Goal: Information Seeking & Learning: Check status

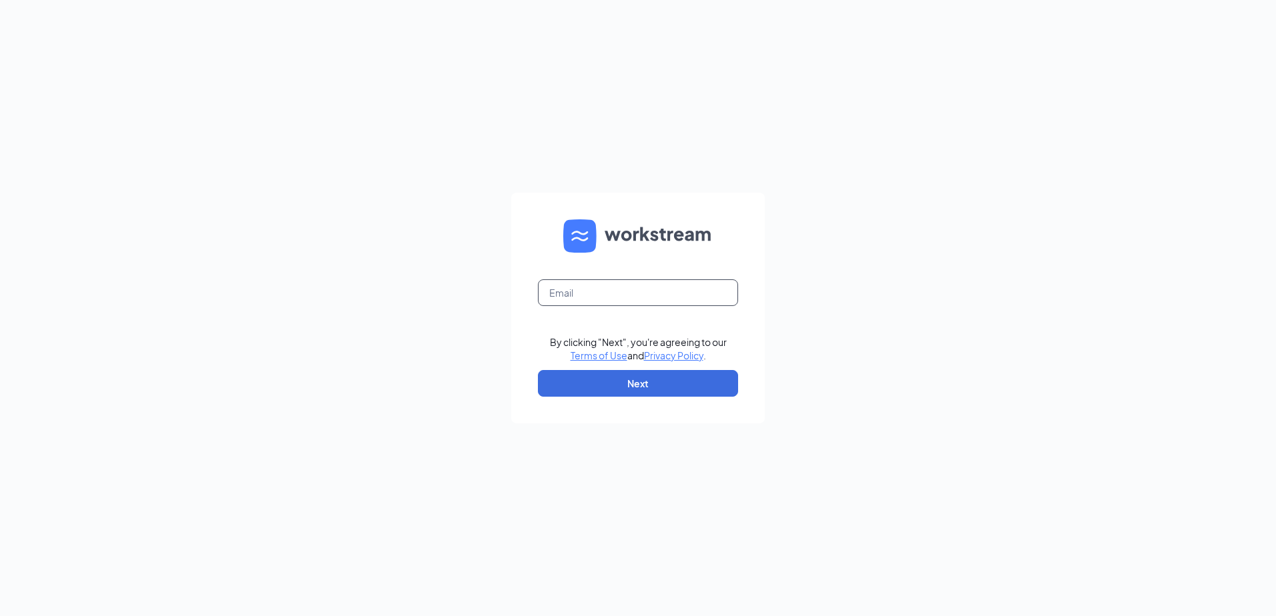
click at [569, 300] on input "text" at bounding box center [638, 293] width 200 height 27
click at [649, 298] on input "briannaalston@culverws.biz" at bounding box center [638, 293] width 200 height 27
type input "briannaalston@culvers.biz"
click at [672, 391] on button "Next" at bounding box center [638, 383] width 200 height 27
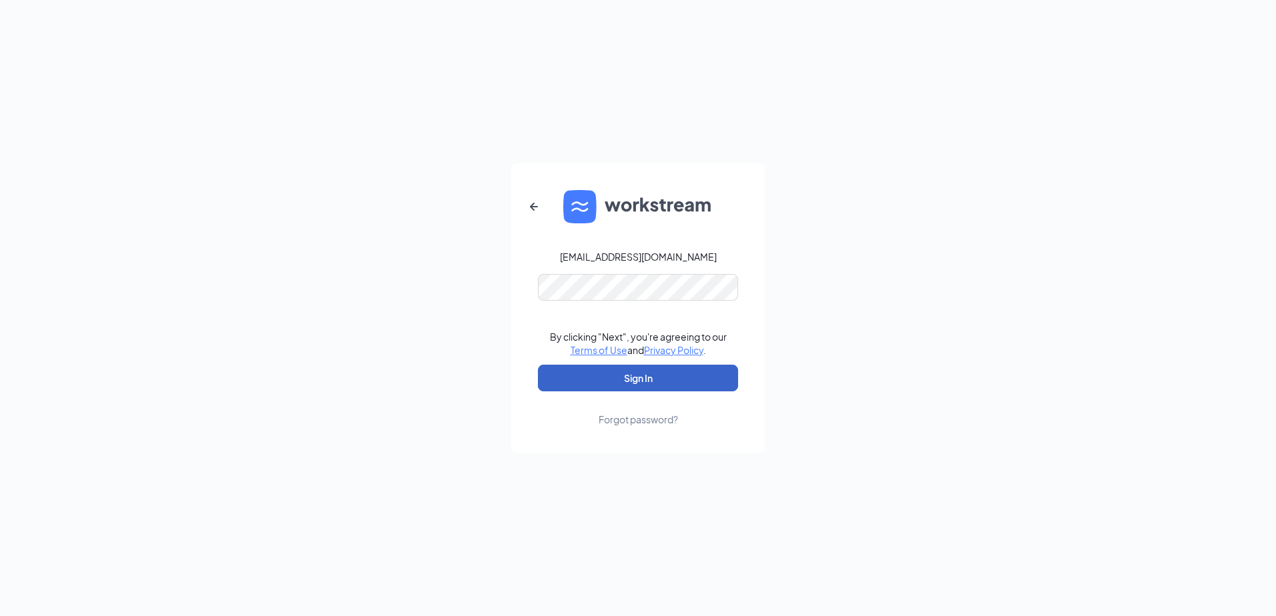
click at [544, 388] on button "Sign In" at bounding box center [638, 378] width 200 height 27
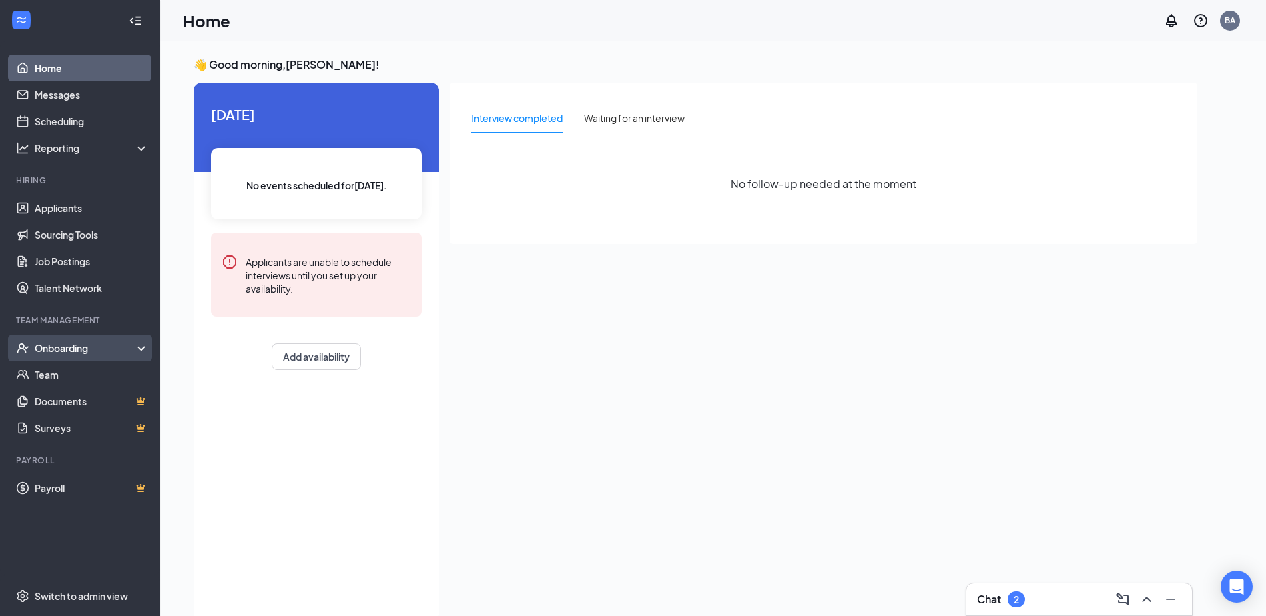
click at [55, 350] on div "Onboarding" at bounding box center [86, 348] width 103 height 13
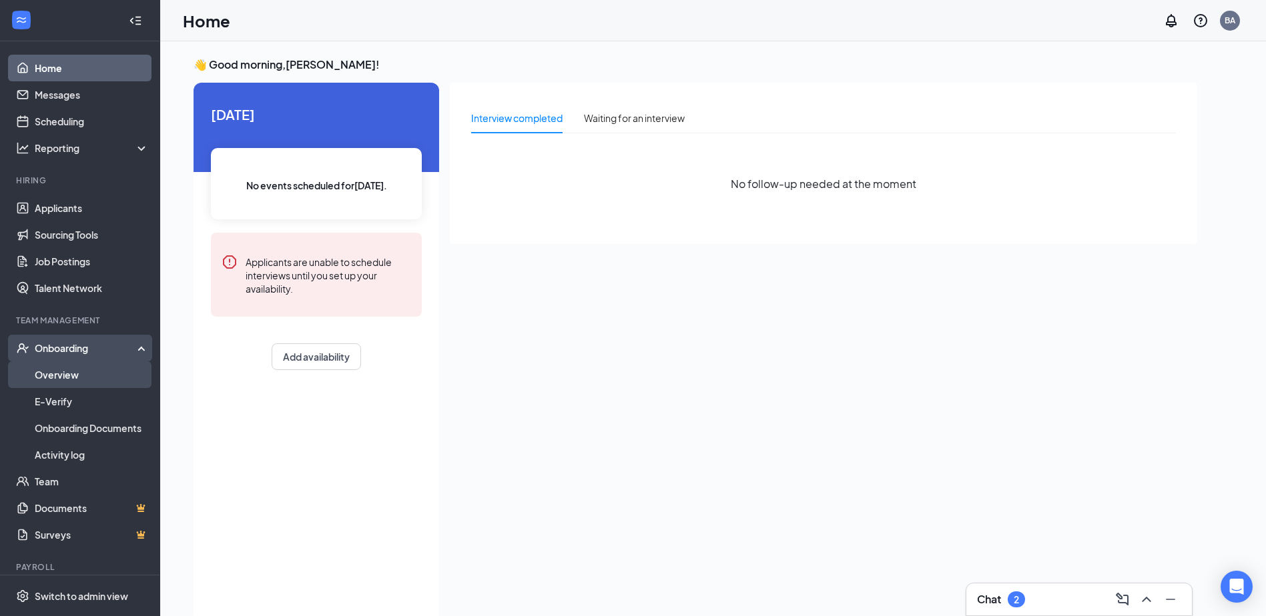
click at [59, 366] on link "Overview" at bounding box center [92, 375] width 114 height 27
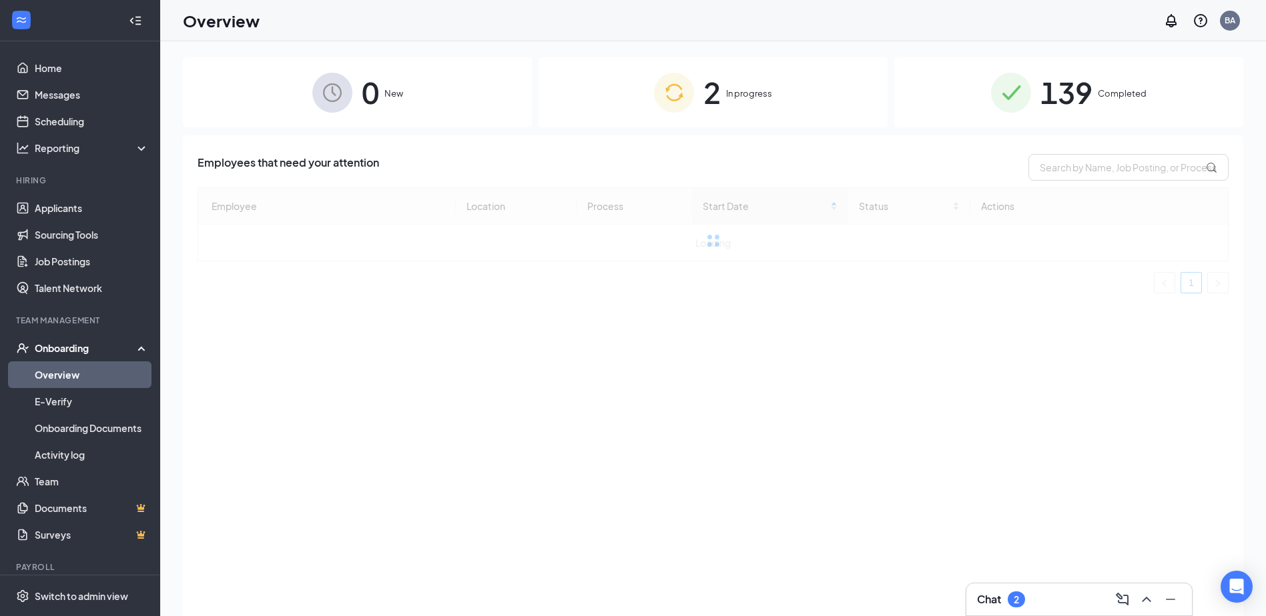
drag, startPoint x: 1051, startPoint y: 105, endPoint x: 1039, endPoint y: 113, distance: 14.4
click at [1051, 106] on span "139" at bounding box center [1066, 92] width 52 height 46
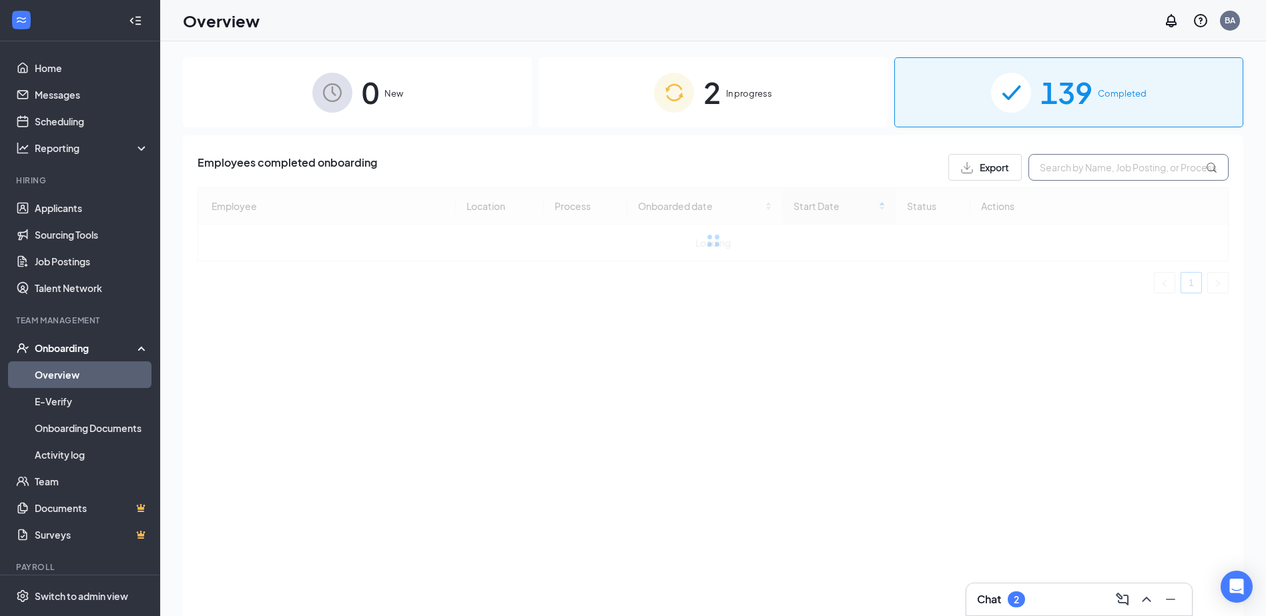
click at [1077, 177] on input "text" at bounding box center [1128, 167] width 200 height 27
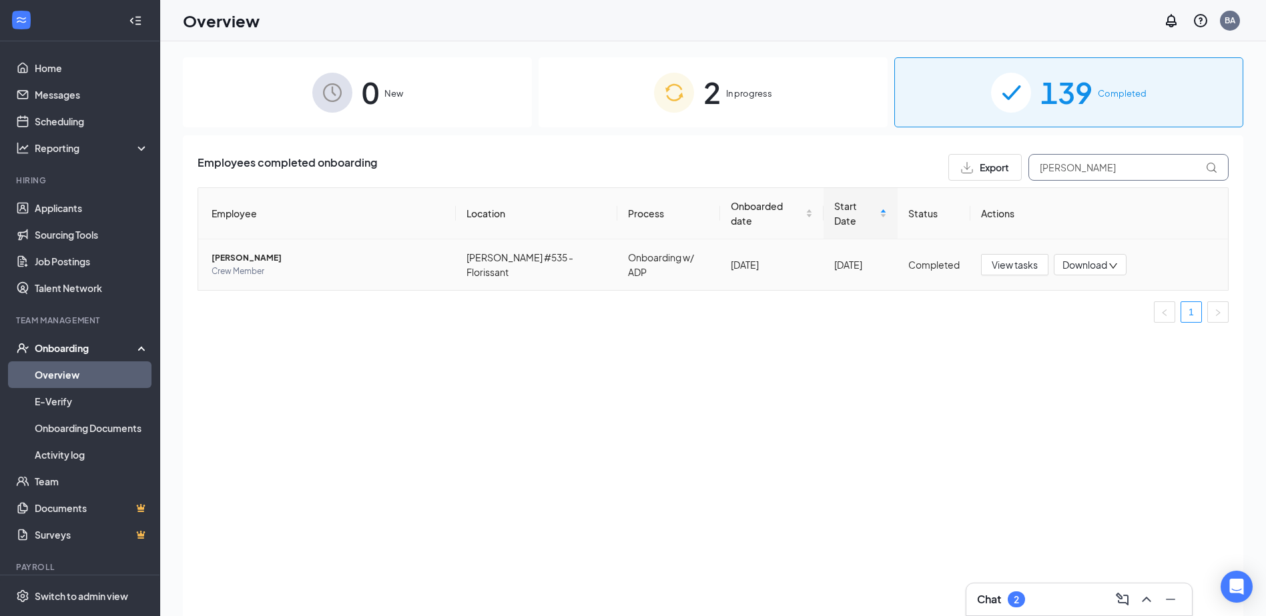
type input "[PERSON_NAME]"
click at [232, 252] on span "[PERSON_NAME]" at bounding box center [328, 258] width 234 height 13
